Goal: Task Accomplishment & Management: Use online tool/utility

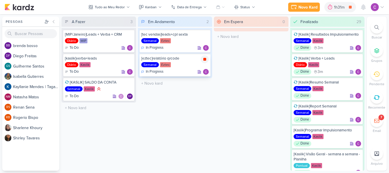
click at [205, 59] on icon at bounding box center [204, 59] width 3 height 3
click at [341, 9] on icon at bounding box center [338, 7] width 6 height 6
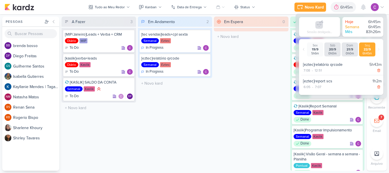
click at [370, 65] on div "5h43m" at bounding box center [375, 64] width 12 height 6
click at [318, 72] on div "12:51" at bounding box center [318, 70] width 8 height 5
select select "12"
select select "51"
click at [316, 76] on select "00 01 02 03 04 05 06 07 08 09 10 11 12 13 14 15 16 17 18 19 20 21 22 23" at bounding box center [318, 77] width 8 height 7
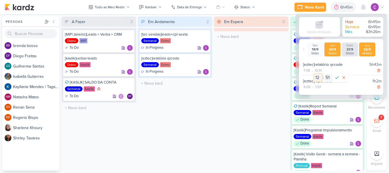
select select "10"
click at [314, 74] on select "00 01 02 03 04 05 06 07 08 09 10 11 12 13 14 15 16 17 18 19 20 21 22 23" at bounding box center [318, 77] width 8 height 7
click at [327, 76] on select "00 01 02 03 04 05 06 07 08 09 10 11 12 13 14 15 16 17 18 19 20 21 22 23 24 25 2…" at bounding box center [328, 77] width 8 height 7
click at [329, 77] on select "00 01 02 03 04 05 06 07 08 09 10 11 12 13 14 15 16 17 18 19 20 21 22 23 24 25 2…" at bounding box center [328, 77] width 8 height 7
select select "0"
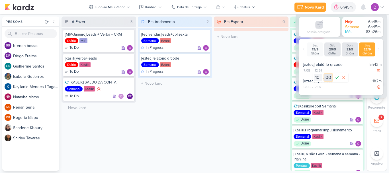
click at [324, 74] on select "00 01 02 03 04 05 06 07 08 09 10 11 12 13 14 15 16 17 18 19 20 21 22 23 24 25 2…" at bounding box center [328, 77] width 8 height 7
click at [336, 78] on icon at bounding box center [336, 77] width 3 height 3
